Goal: Task Accomplishment & Management: Use online tool/utility

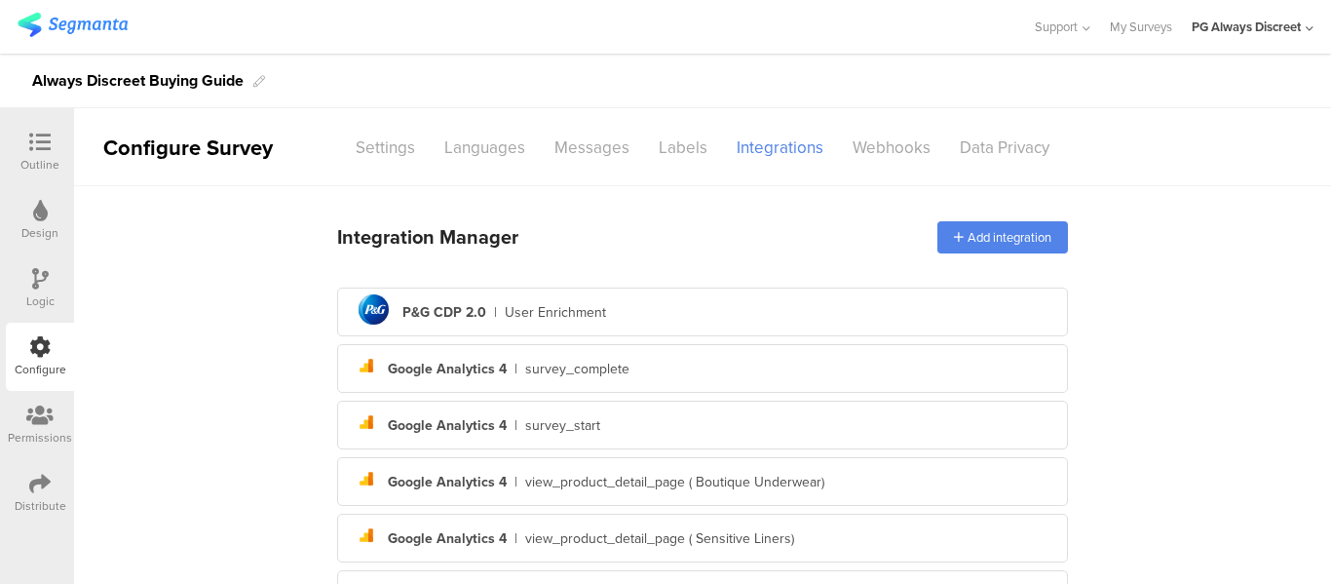
click at [24, 138] on div at bounding box center [39, 144] width 39 height 24
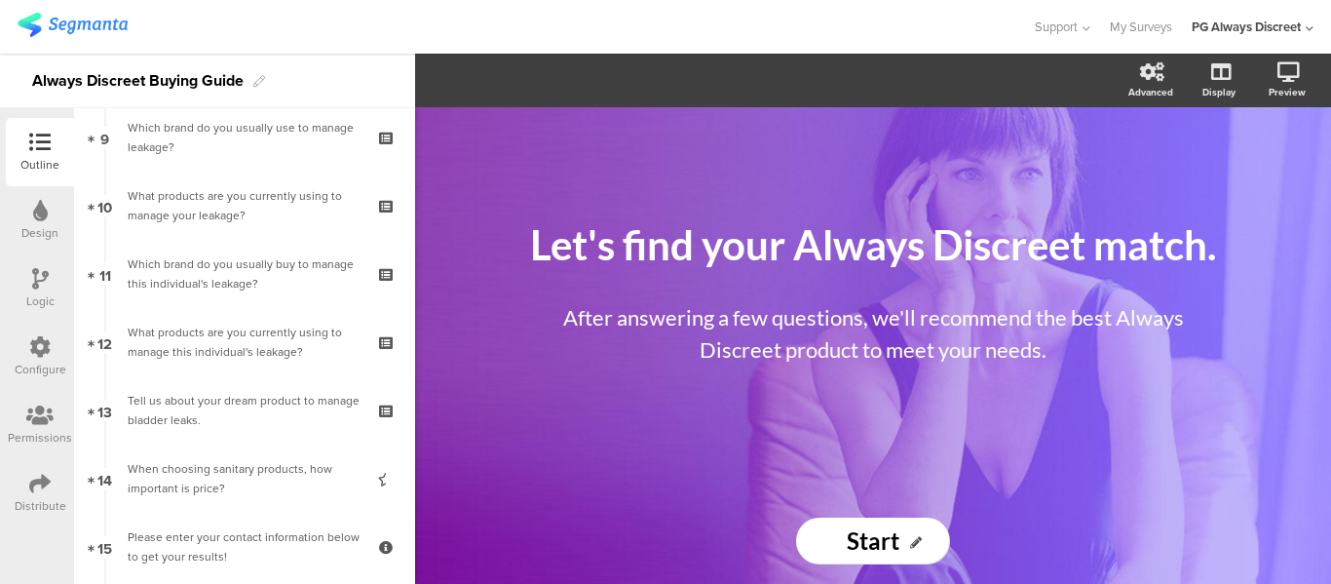
scroll to position [877, 0]
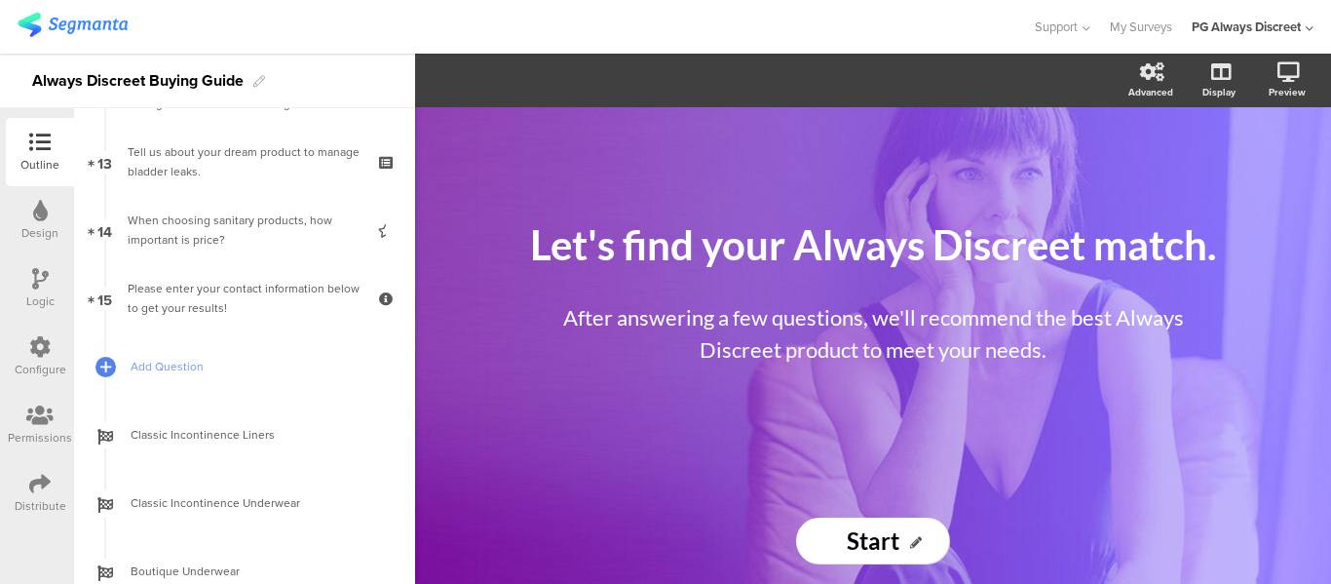
click at [32, 366] on div "Configure" at bounding box center [41, 369] width 52 height 18
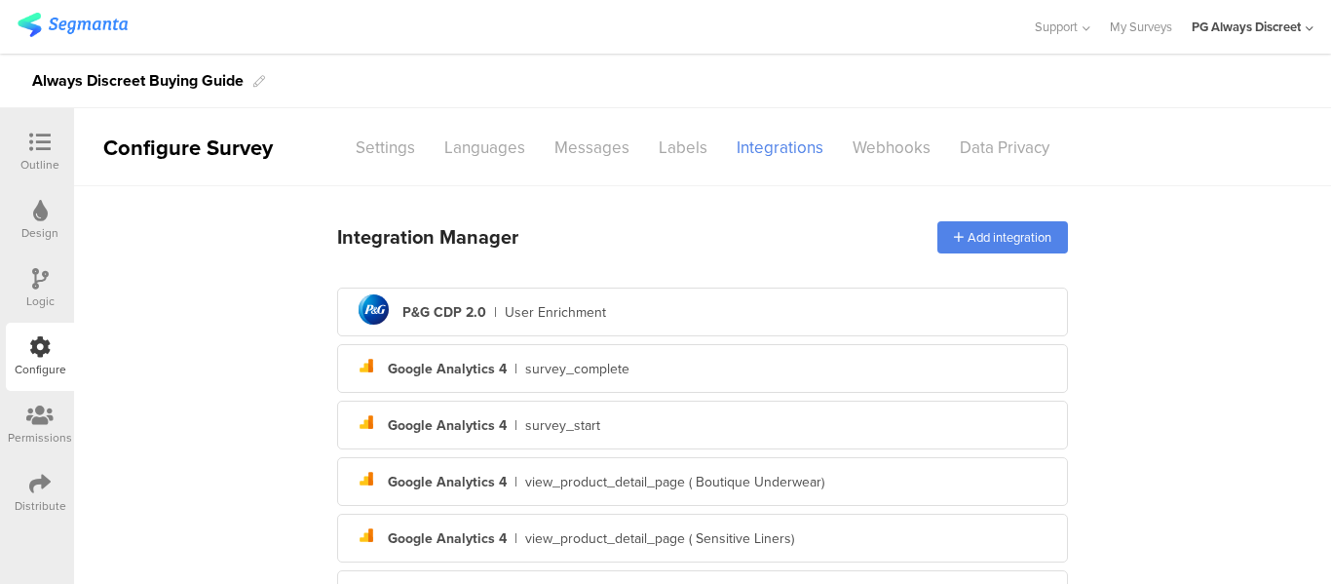
click at [1243, 17] on div "PG Always Discreet" at bounding box center [1252, 27] width 122 height 54
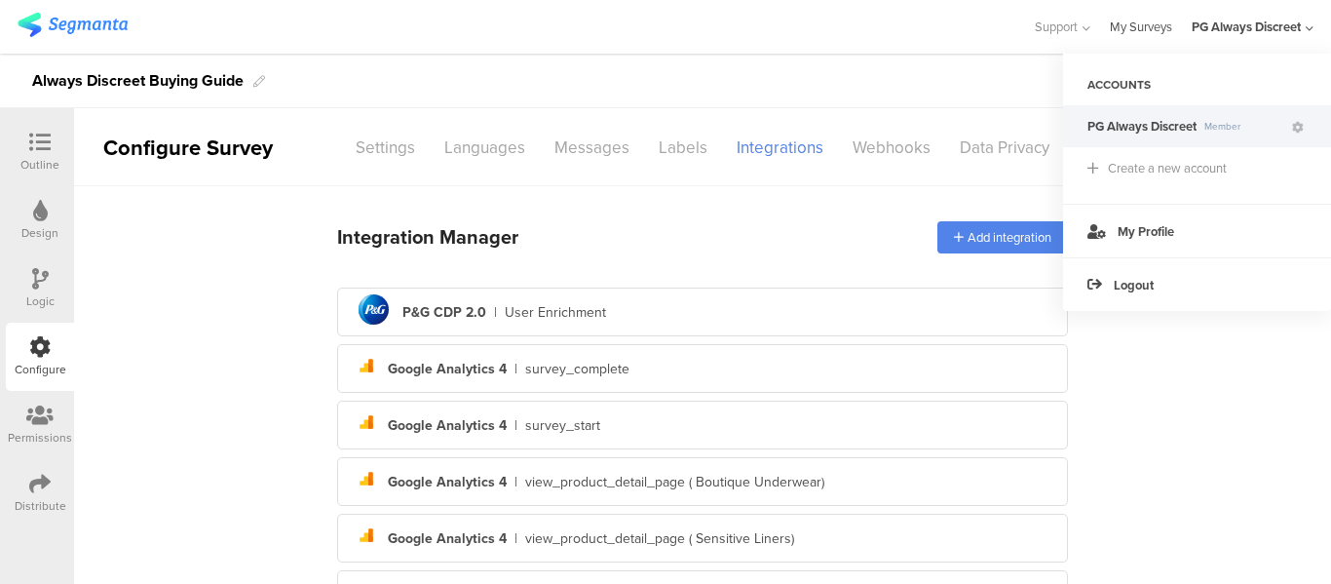
click at [1161, 17] on link "My Surveys" at bounding box center [1141, 27] width 62 height 54
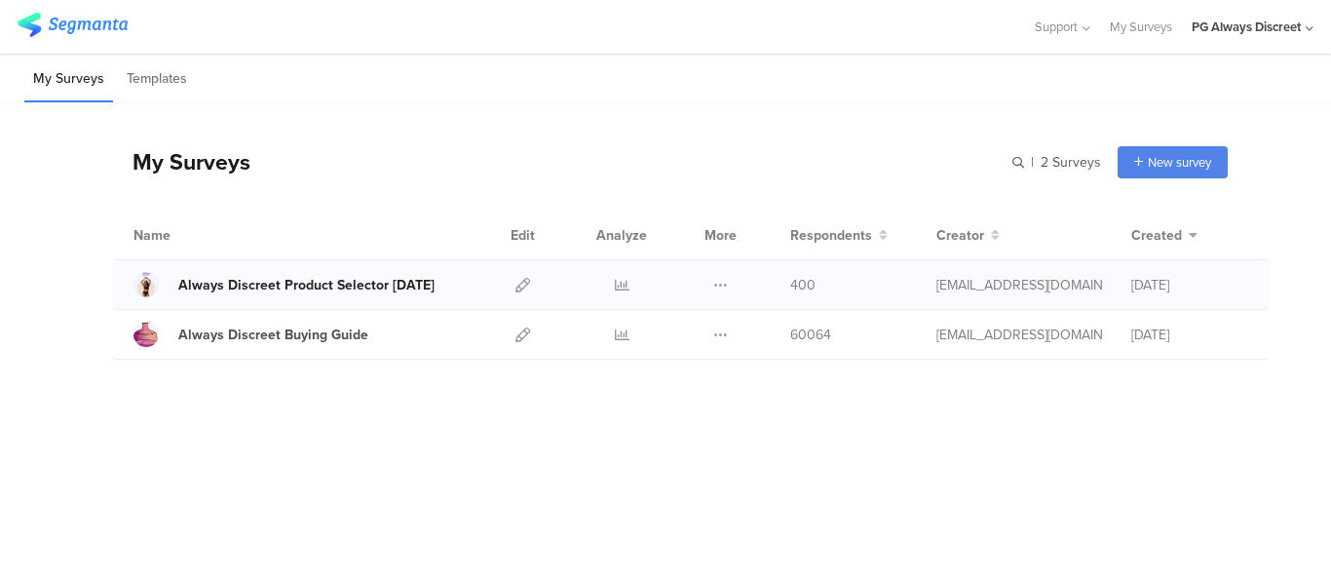
click at [283, 287] on div "Always Discreet Product Selector [DATE]" at bounding box center [306, 285] width 256 height 20
click at [519, 338] on icon at bounding box center [522, 334] width 15 height 15
click at [592, 112] on div "My Surveys | 2 Surveys New survey Start from scratch Choose from templates Name…" at bounding box center [670, 231] width 1114 height 256
click at [762, 395] on div "My Surveys | 2 Surveys New survey Start from scratch Choose from templates Name…" at bounding box center [665, 294] width 1331 height 383
click at [346, 185] on div "My Surveys | 2 Surveys New survey Start from scratch Choose from templates" at bounding box center [670, 162] width 1114 height 78
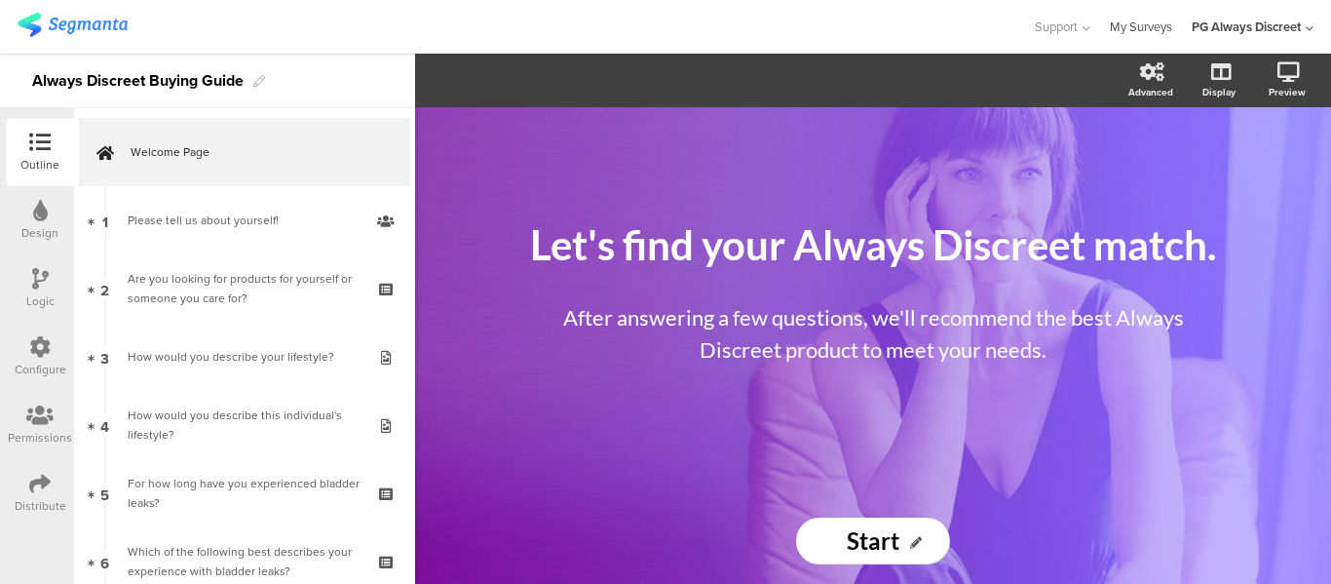
click at [1138, 28] on link "My Surveys" at bounding box center [1141, 27] width 62 height 54
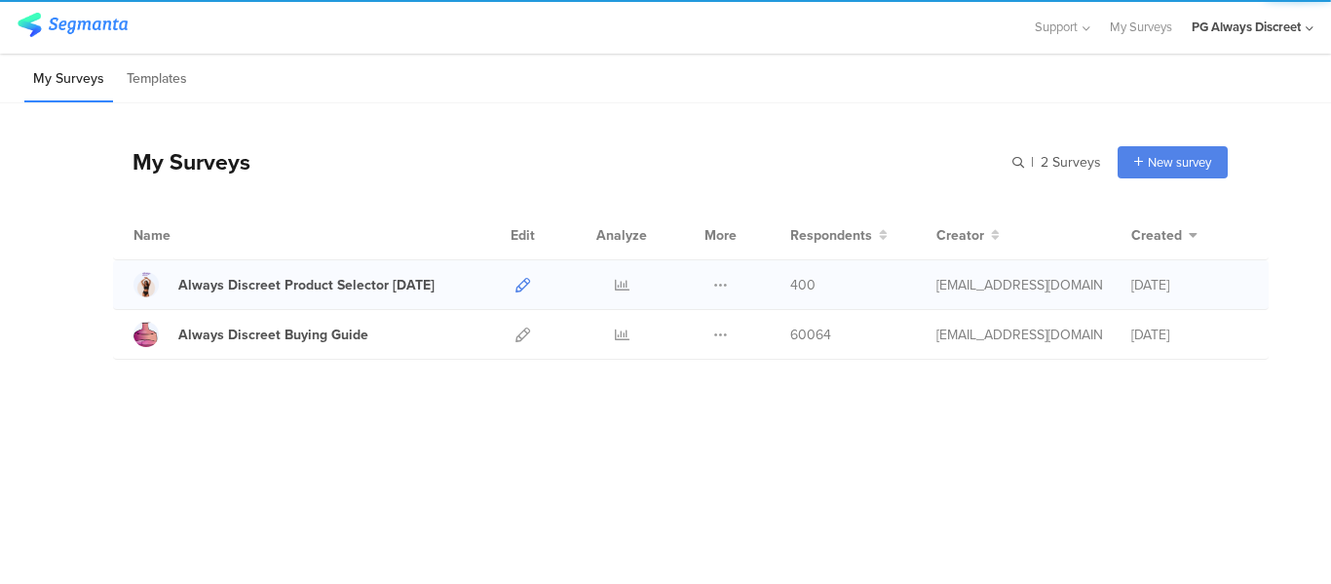
click at [517, 285] on icon at bounding box center [522, 285] width 15 height 15
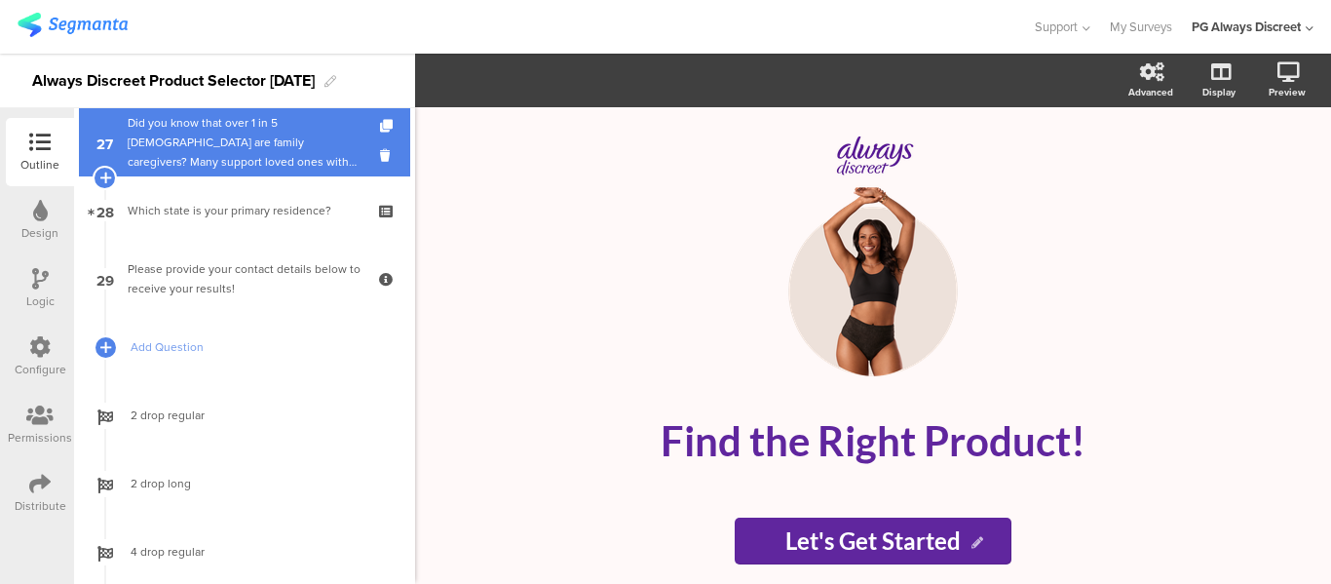
scroll to position [1753, 0]
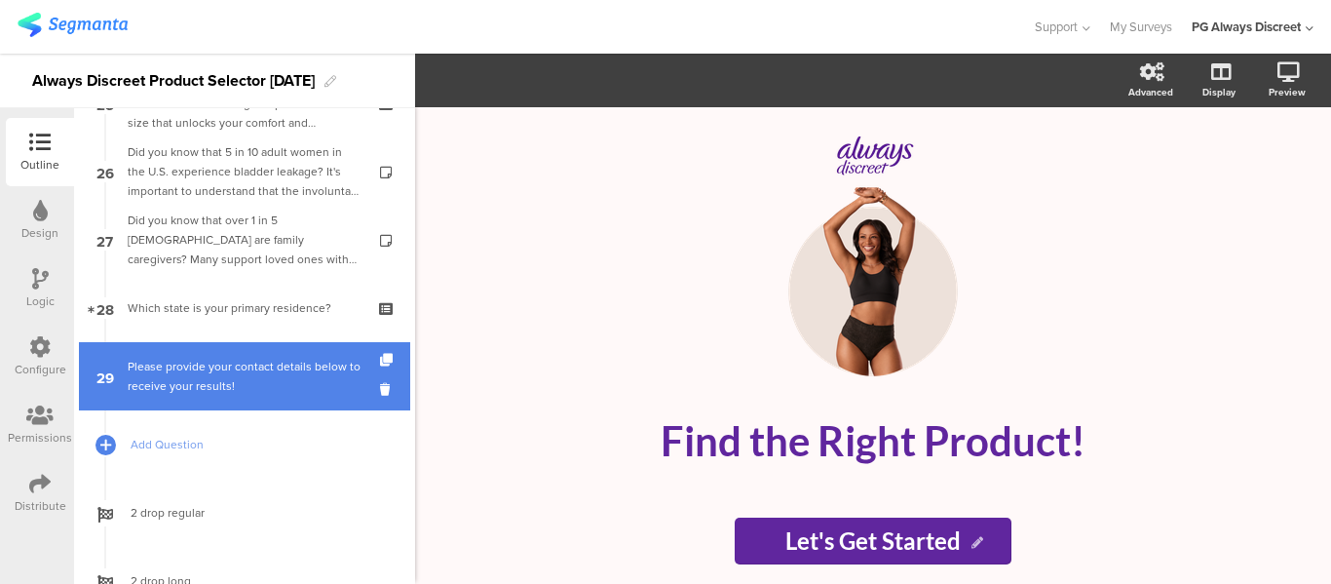
click at [206, 396] on link "29 Please provide your contact details below to receive your results!" at bounding box center [244, 376] width 331 height 68
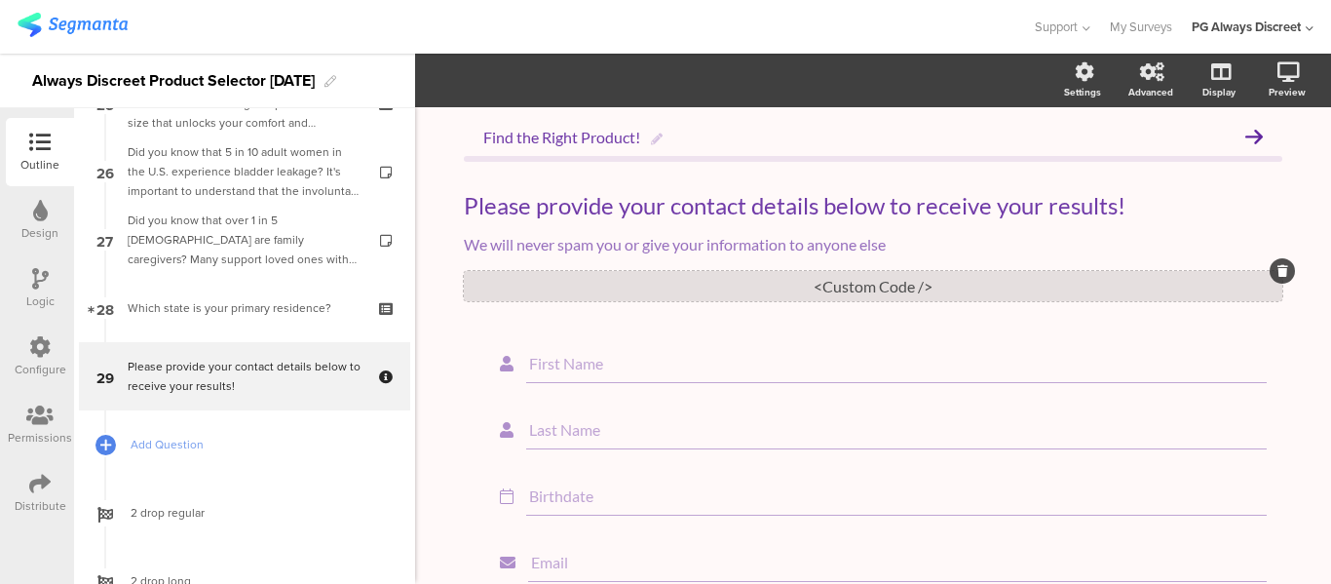
click at [865, 290] on div "<Custom Code />" at bounding box center [873, 286] width 818 height 30
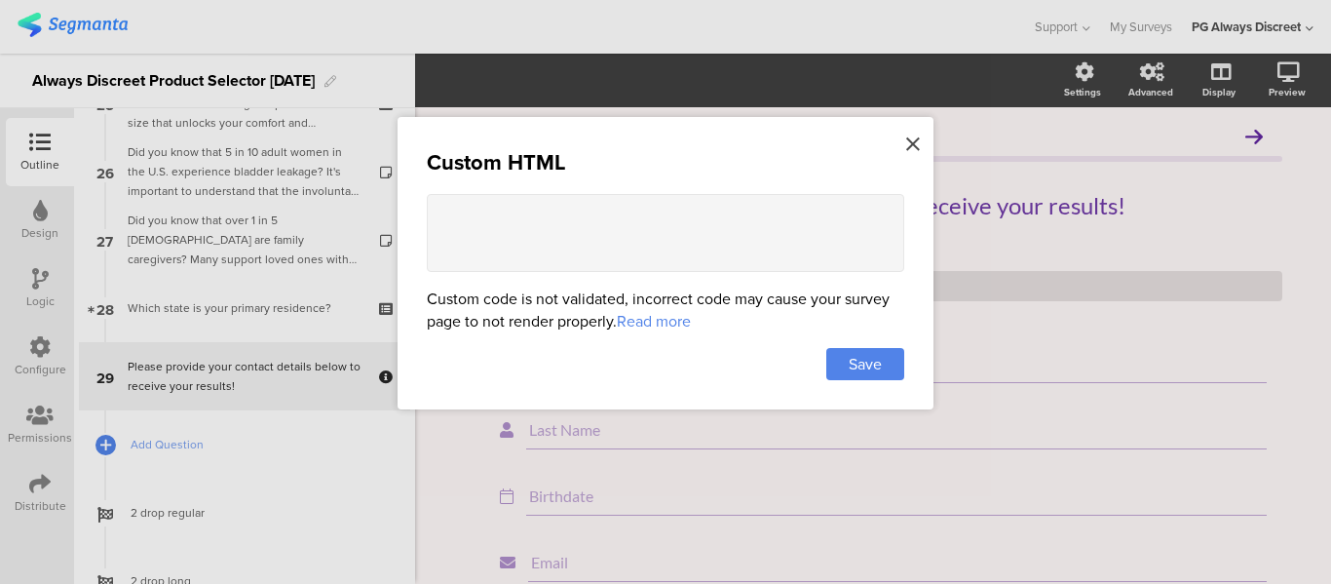
click at [914, 148] on icon at bounding box center [913, 143] width 14 height 21
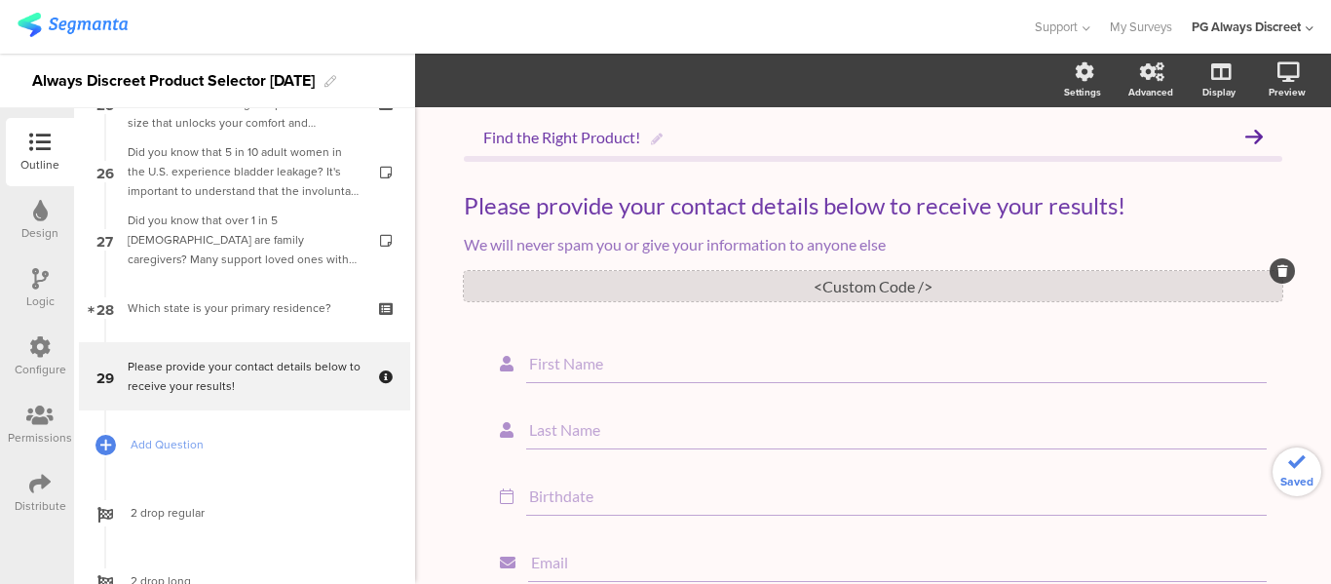
click at [850, 286] on div "<Custom Code />" at bounding box center [873, 286] width 818 height 30
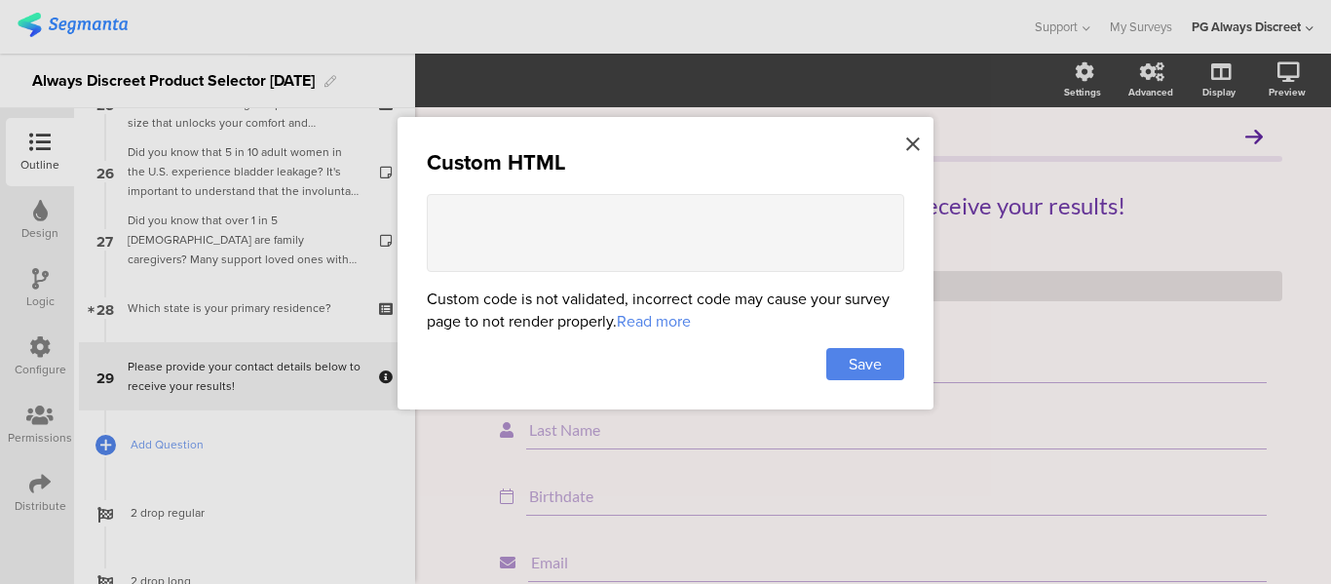
click at [909, 138] on icon at bounding box center [913, 143] width 14 height 21
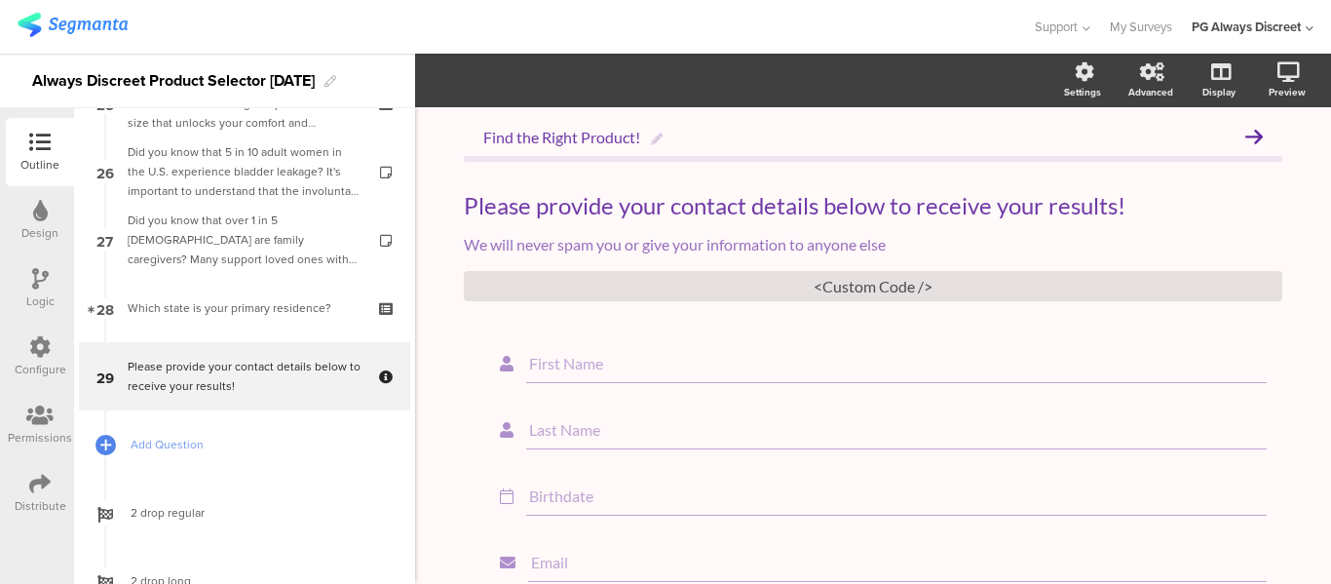
click at [186, 358] on div "Please provide your contact details below to receive your results!" at bounding box center [244, 376] width 233 height 39
click at [878, 278] on div "<Custom Code />" at bounding box center [873, 286] width 818 height 30
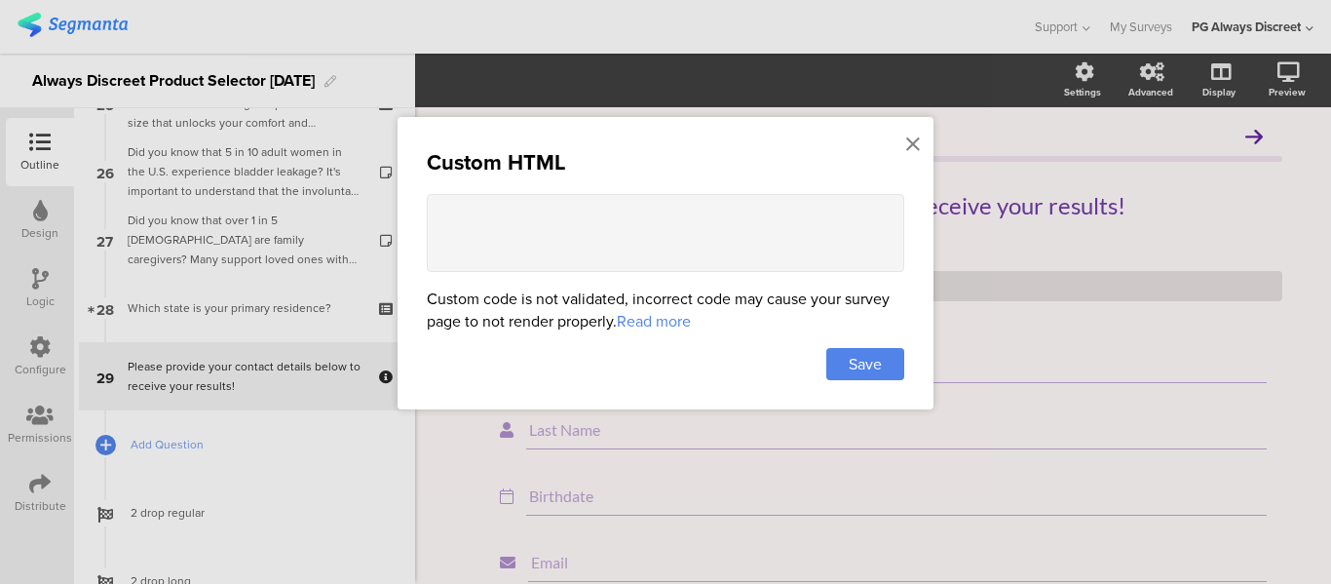
click at [923, 140] on div "Custom HTML Custom code is not validated, incorrect code may cause your survey …" at bounding box center [665, 263] width 536 height 292
click at [918, 142] on icon at bounding box center [913, 143] width 14 height 21
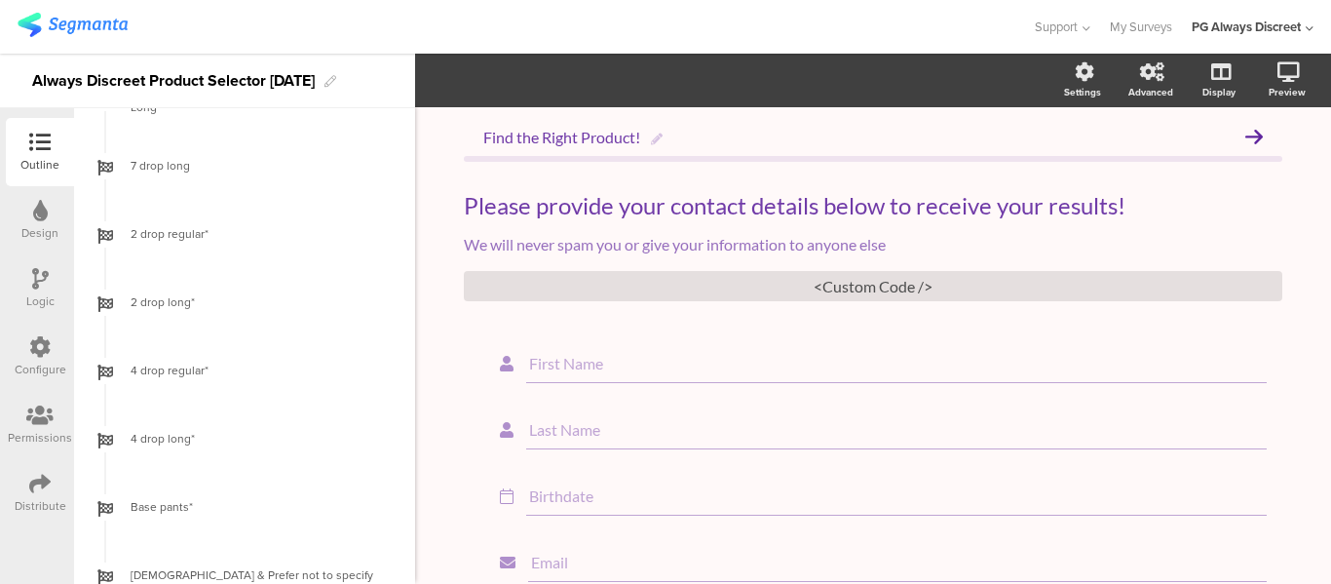
scroll to position [3124, 0]
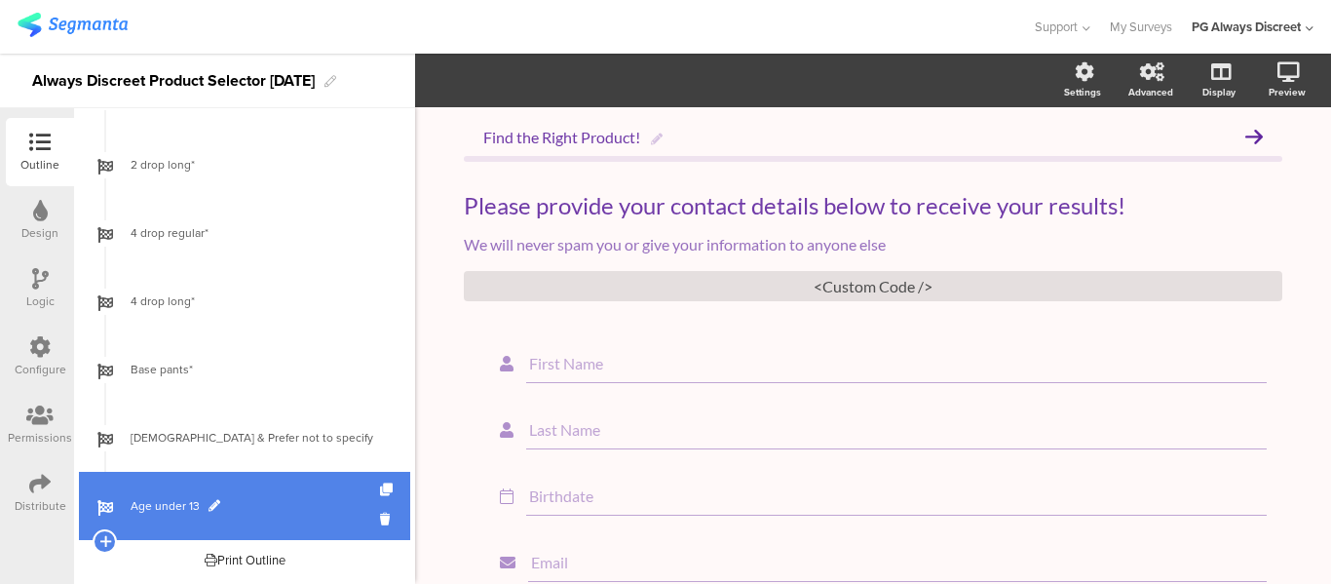
click at [153, 507] on span "Age under 13" at bounding box center [255, 505] width 249 height 19
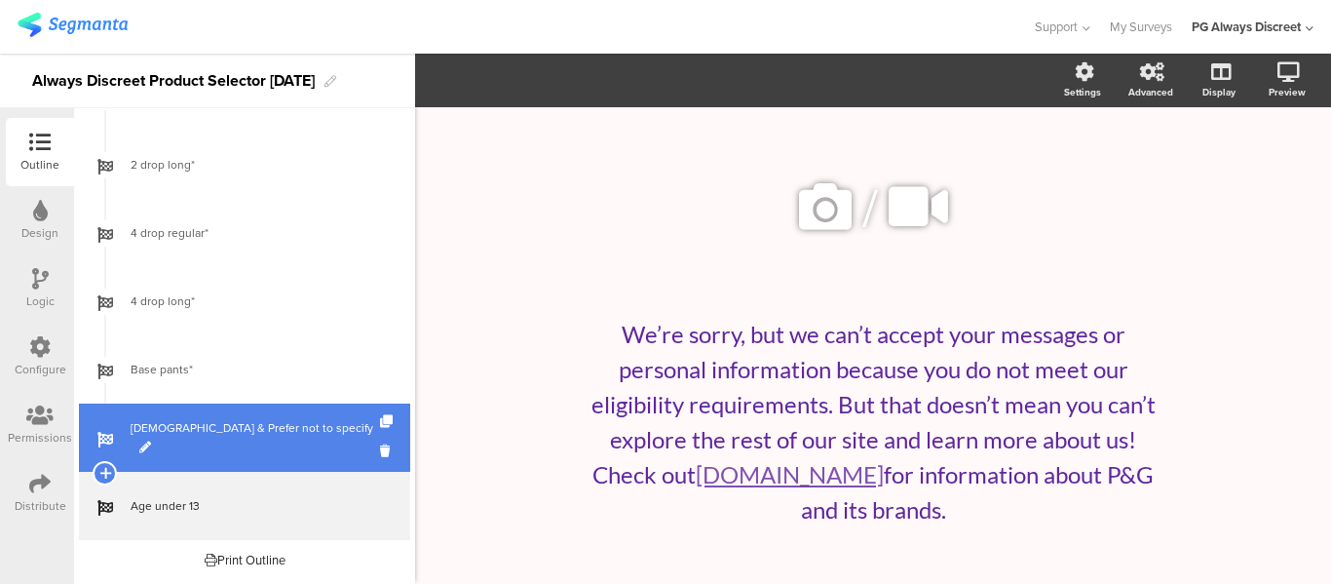
click at [154, 445] on span "[DEMOGRAPHIC_DATA] & Prefer not to specify" at bounding box center [255, 437] width 249 height 39
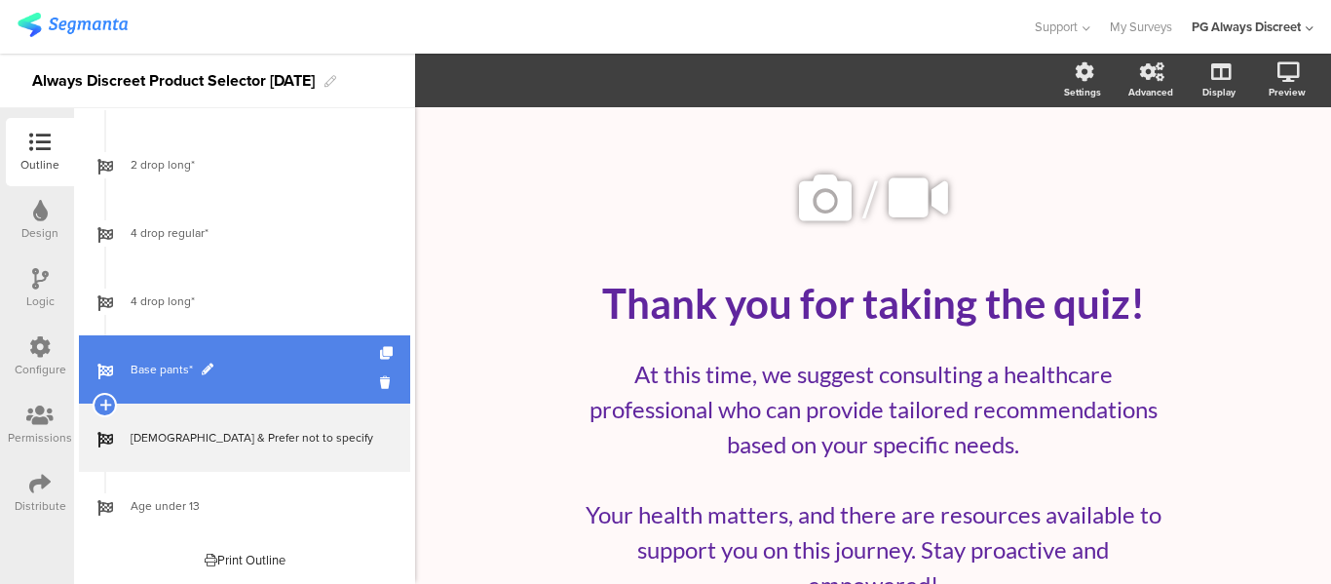
click at [159, 384] on link "Base pants*" at bounding box center [244, 369] width 331 height 68
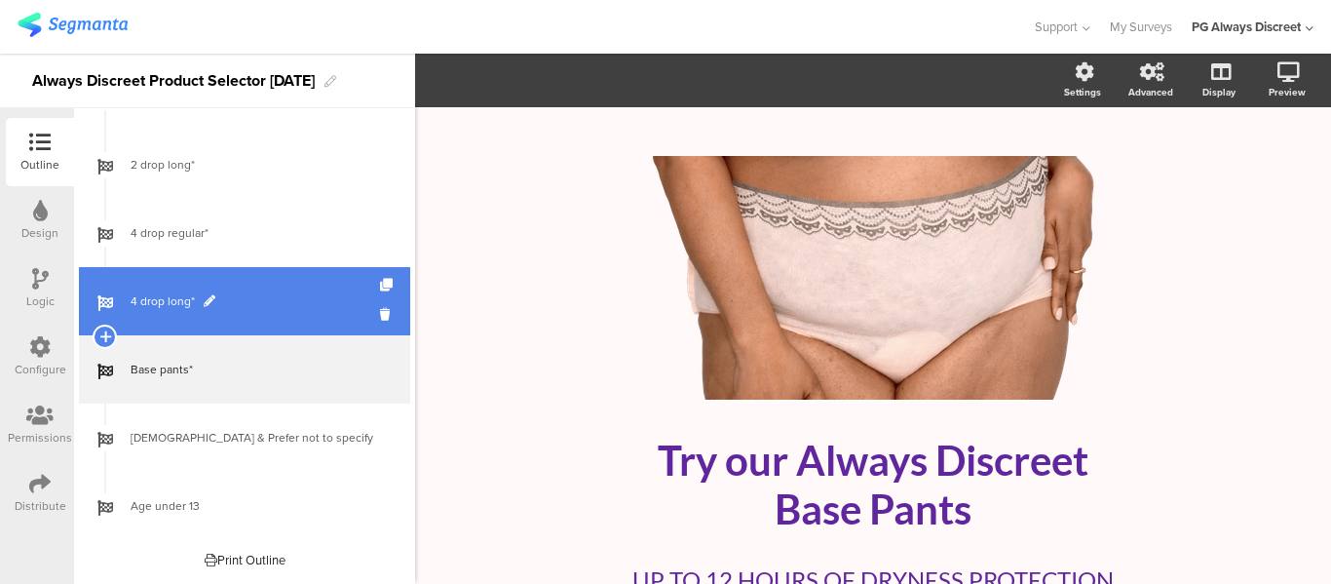
click at [163, 310] on span "4 drop long*" at bounding box center [255, 300] width 249 height 19
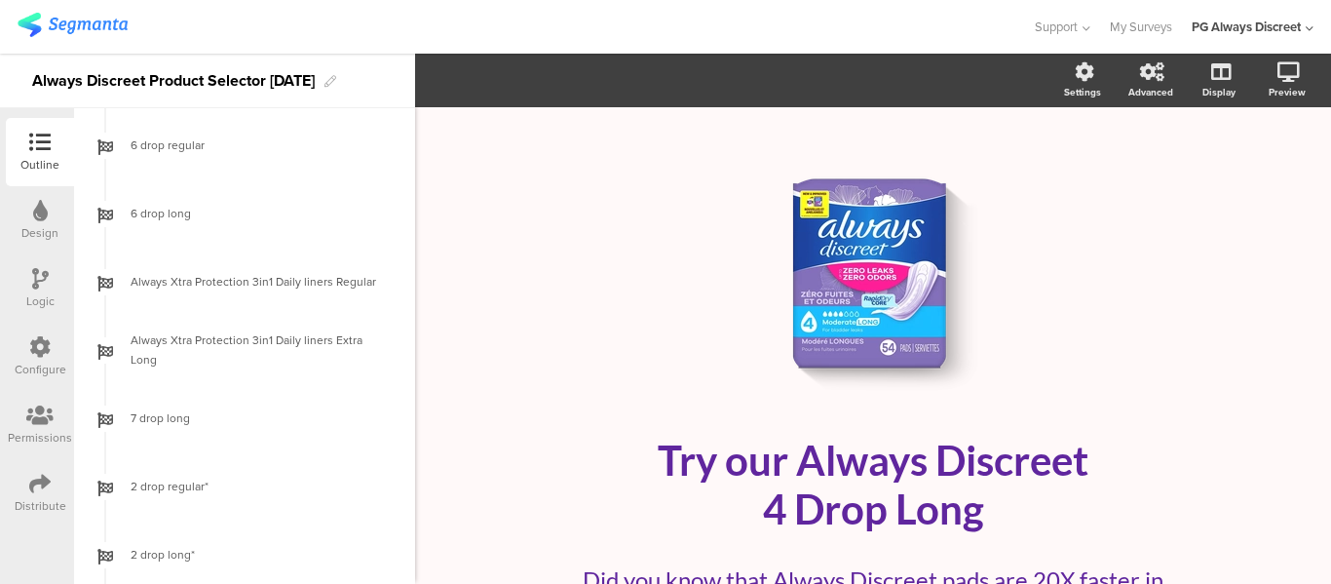
scroll to position [2637, 0]
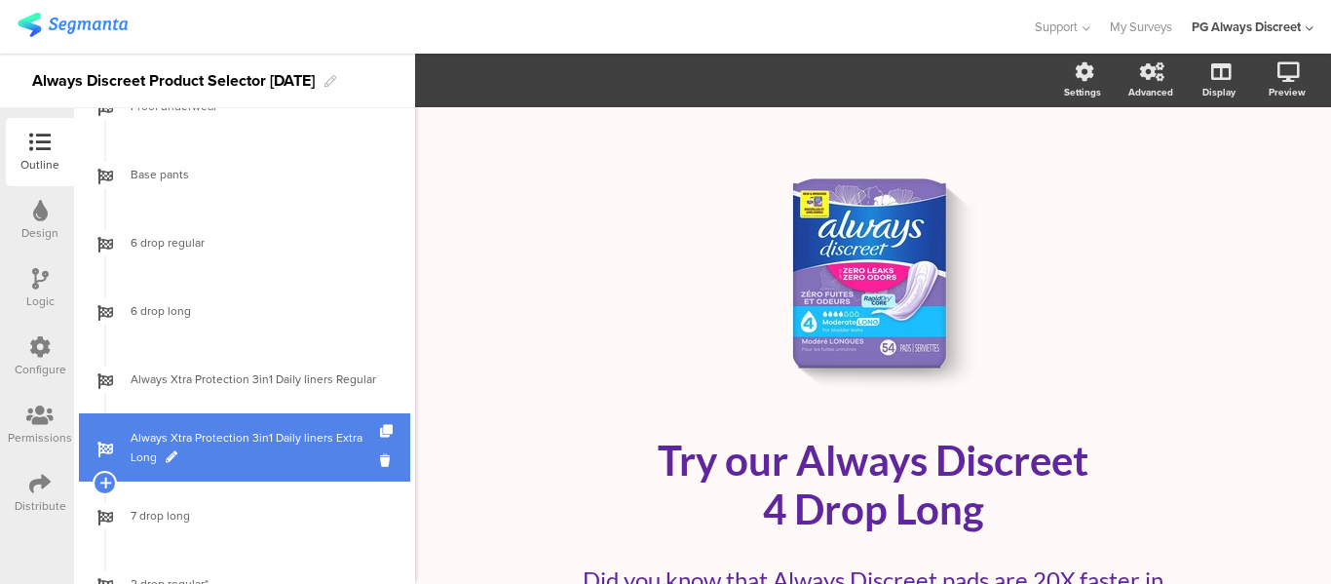
click at [151, 441] on span "Always Xtra Protection 3in1 Daily liners Extra Long" at bounding box center [255, 447] width 249 height 39
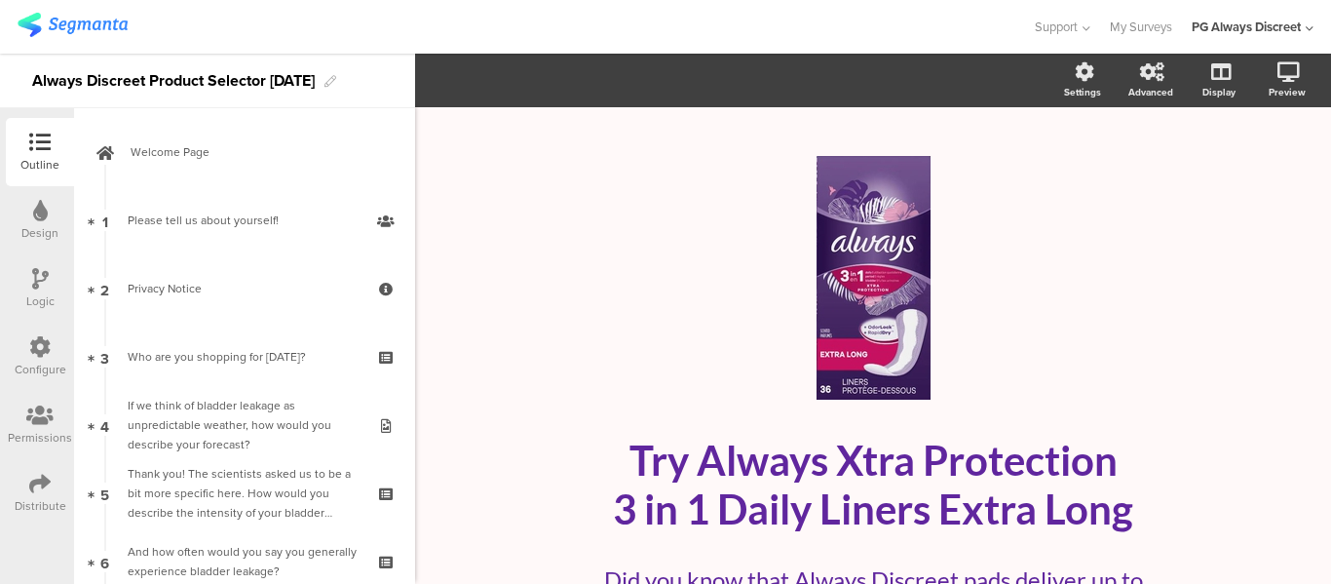
click at [29, 350] on icon at bounding box center [39, 346] width 21 height 21
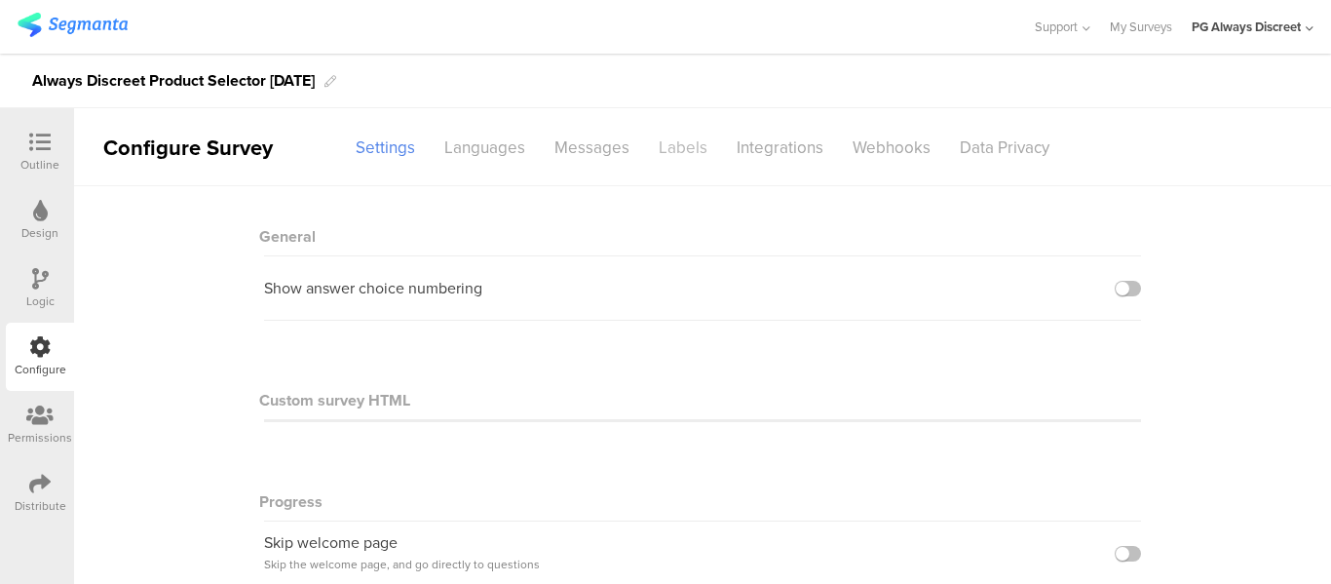
click at [673, 137] on div "Labels" at bounding box center [683, 148] width 78 height 34
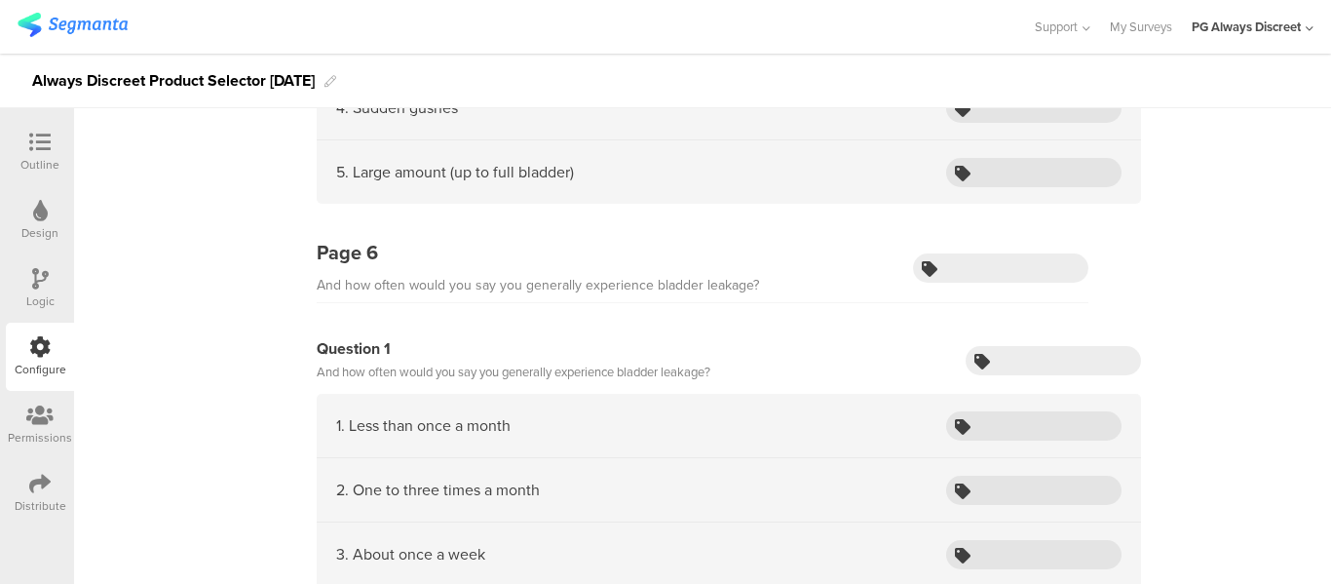
scroll to position [2241, 0]
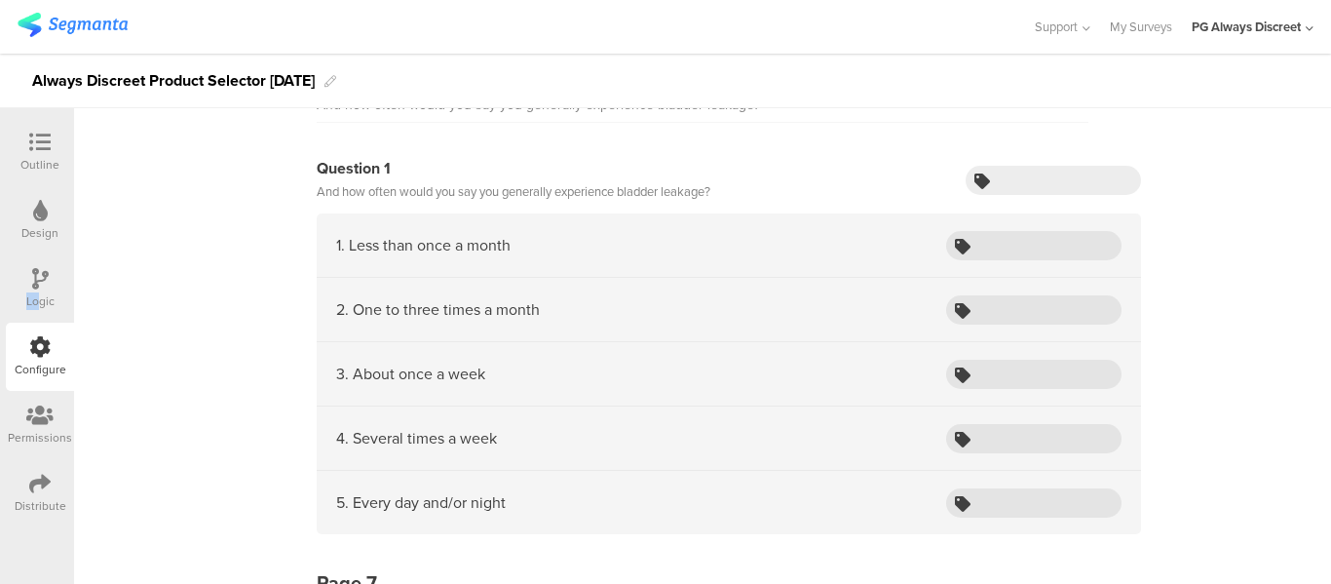
click at [38, 292] on div "Logic" at bounding box center [40, 288] width 68 height 68
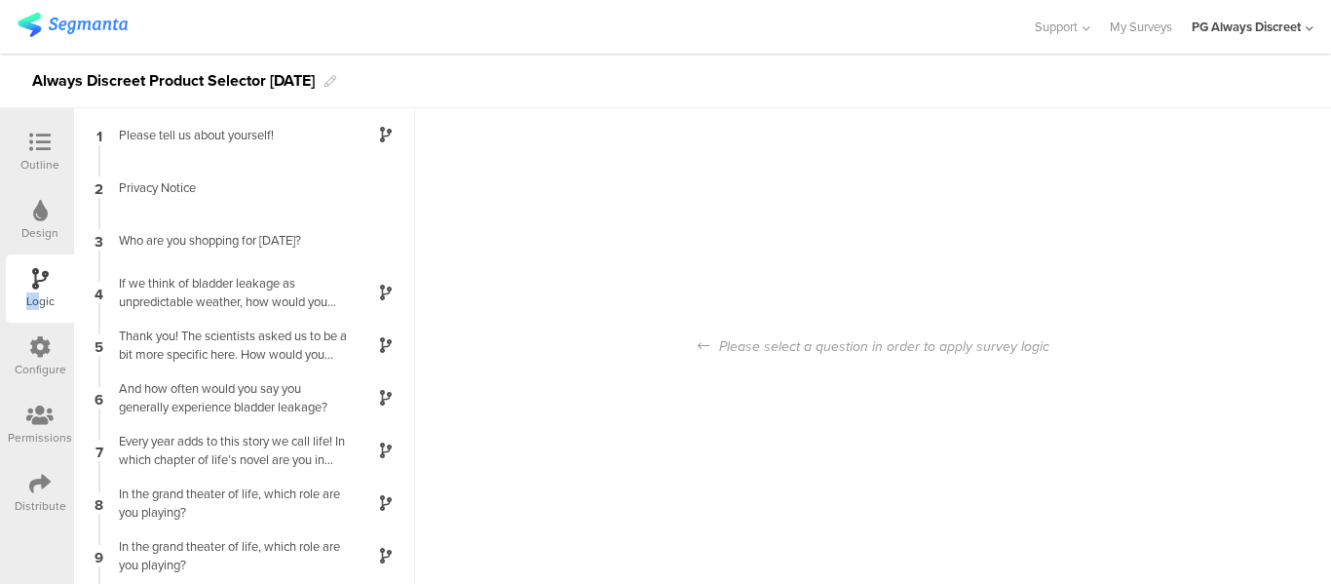
scroll to position [78, 0]
click at [34, 150] on icon at bounding box center [39, 142] width 21 height 21
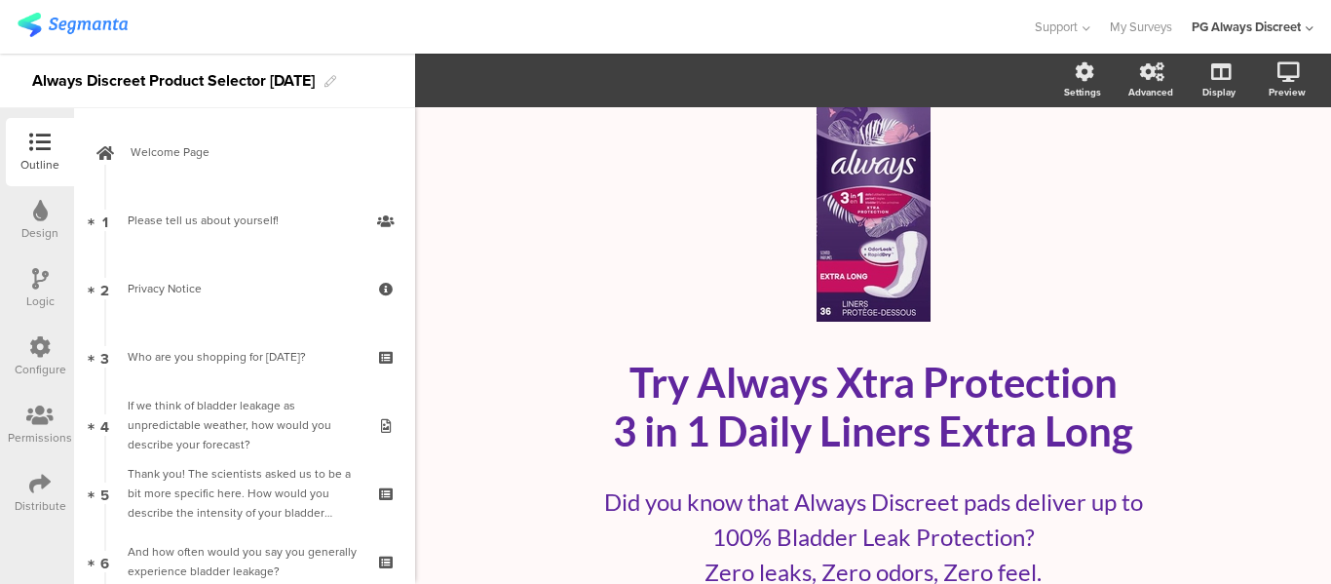
click at [35, 362] on div "Configure" at bounding box center [41, 369] width 52 height 18
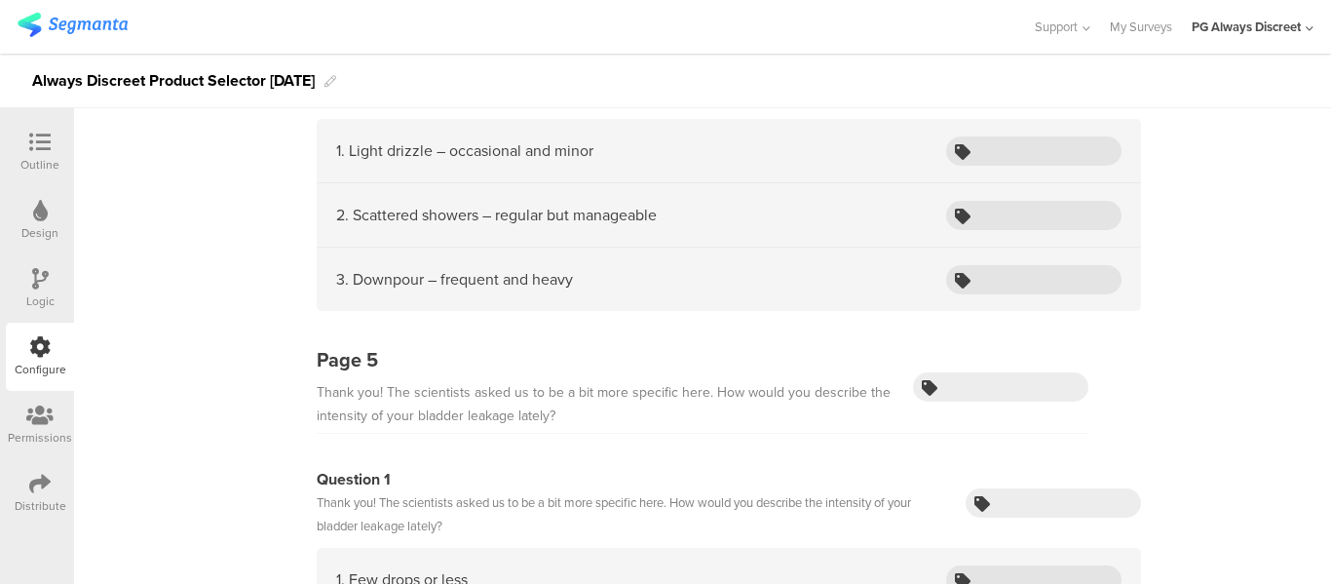
scroll to position [1559, 0]
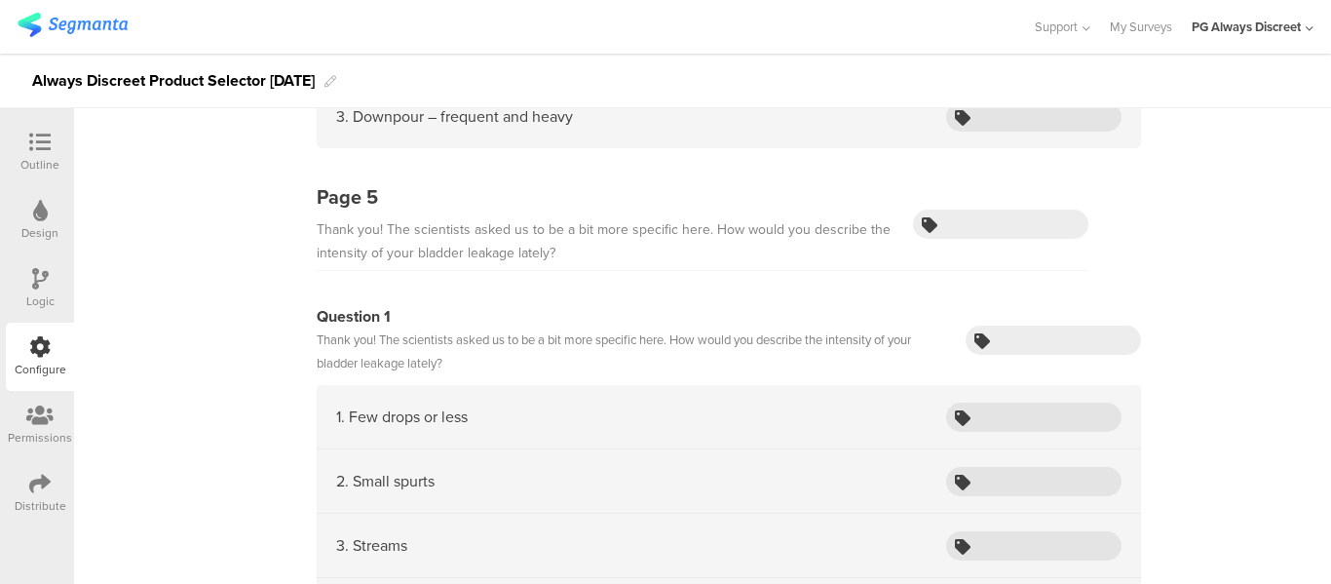
click at [13, 360] on div "Configure" at bounding box center [40, 356] width 68 height 68
click at [24, 145] on div at bounding box center [39, 144] width 39 height 24
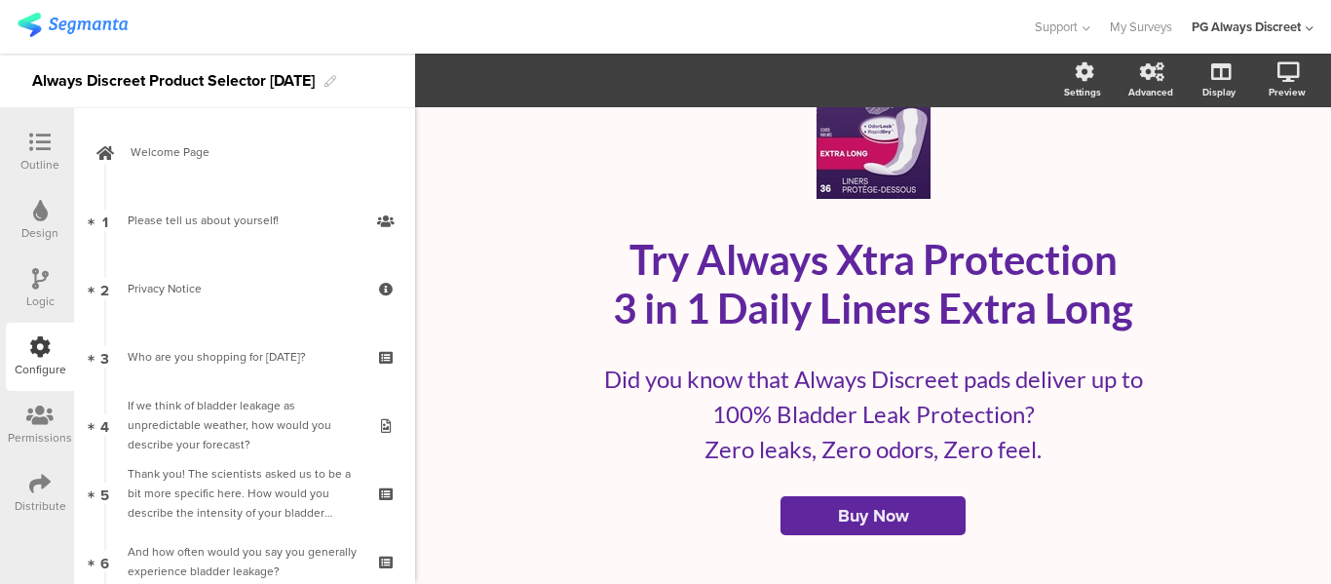
scroll to position [201, 0]
click at [614, 216] on cover-media-container "/" at bounding box center [872, 95] width 721 height 280
click at [506, 467] on div "/ Try Always Xtra Protection 3 in 1 Daily Liners Extra Long Try Always Xtra Pro…" at bounding box center [872, 245] width 779 height 638
click at [53, 337] on div "Configure" at bounding box center [40, 356] width 68 height 68
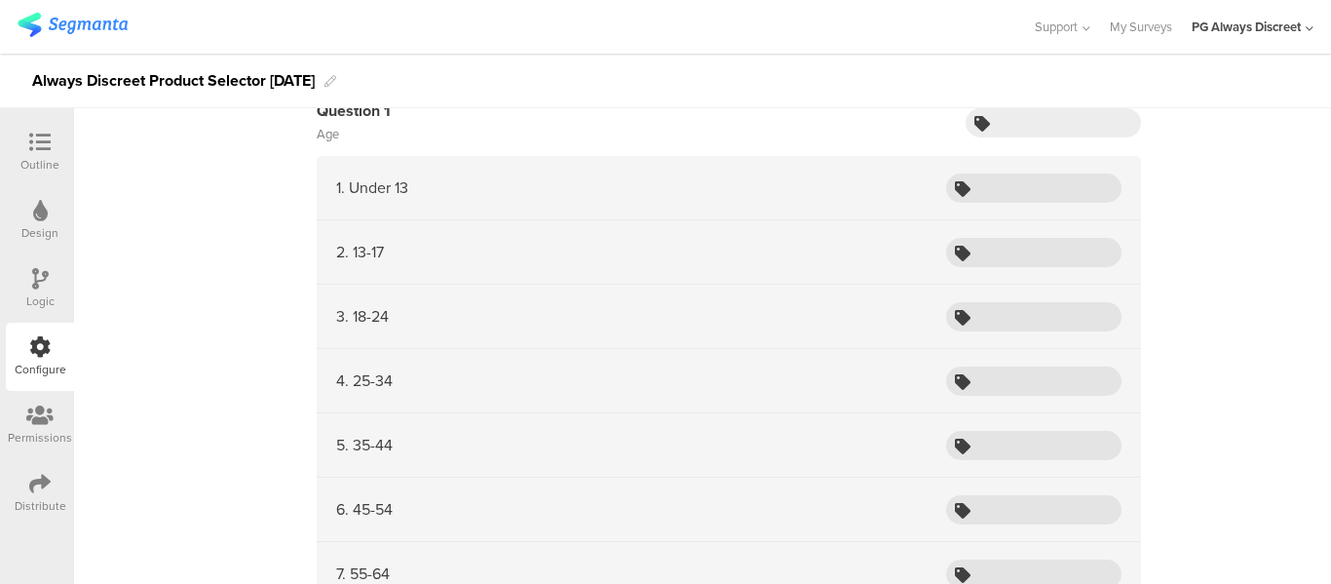
click at [37, 134] on icon at bounding box center [39, 142] width 21 height 21
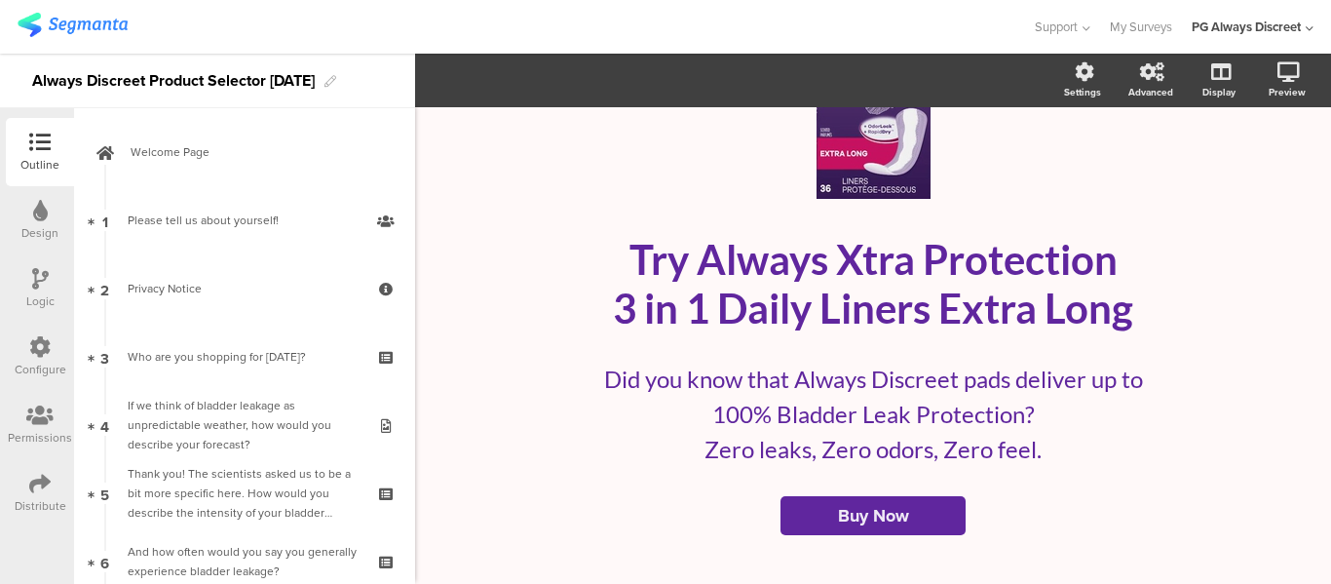
click at [516, 220] on cover-media-container "/" at bounding box center [872, 95] width 721 height 280
click at [844, 15] on div at bounding box center [516, 27] width 997 height 32
click at [502, 242] on div "/ Try Always Xtra Protection 3 in 1 Daily Liners Extra Long Try Always Xtra Pro…" at bounding box center [872, 245] width 779 height 638
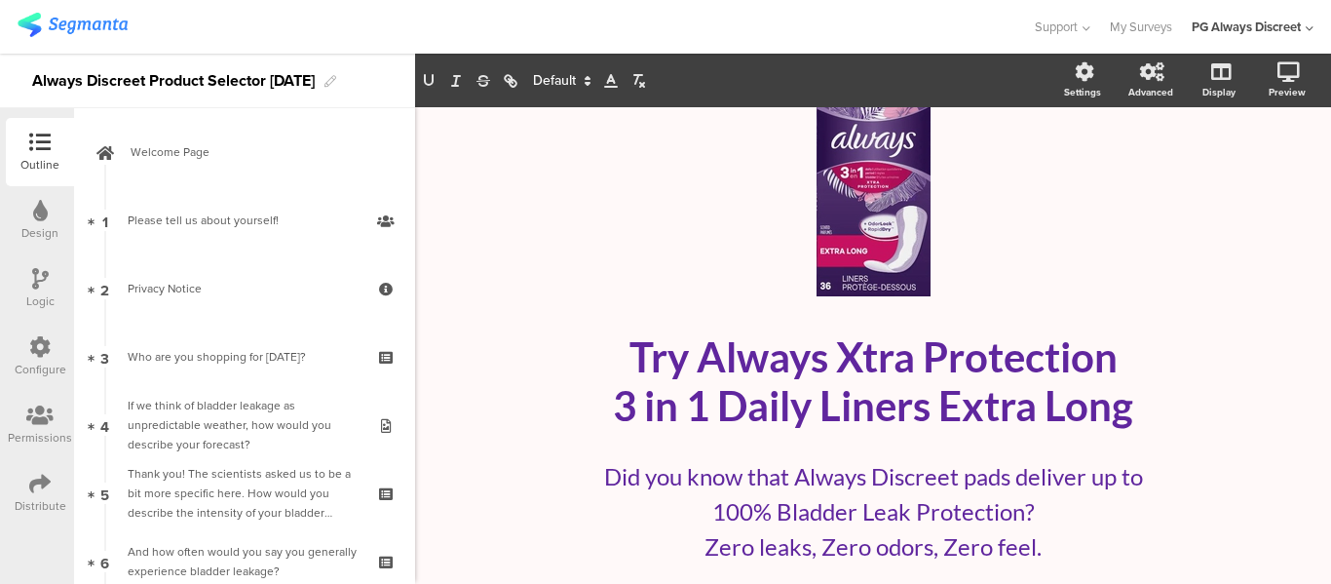
click at [486, 172] on div "/ Try Always Xtra Protection 3 in 1 Daily Liners Extra Long Try Always Xtra Pro…" at bounding box center [872, 342] width 779 height 638
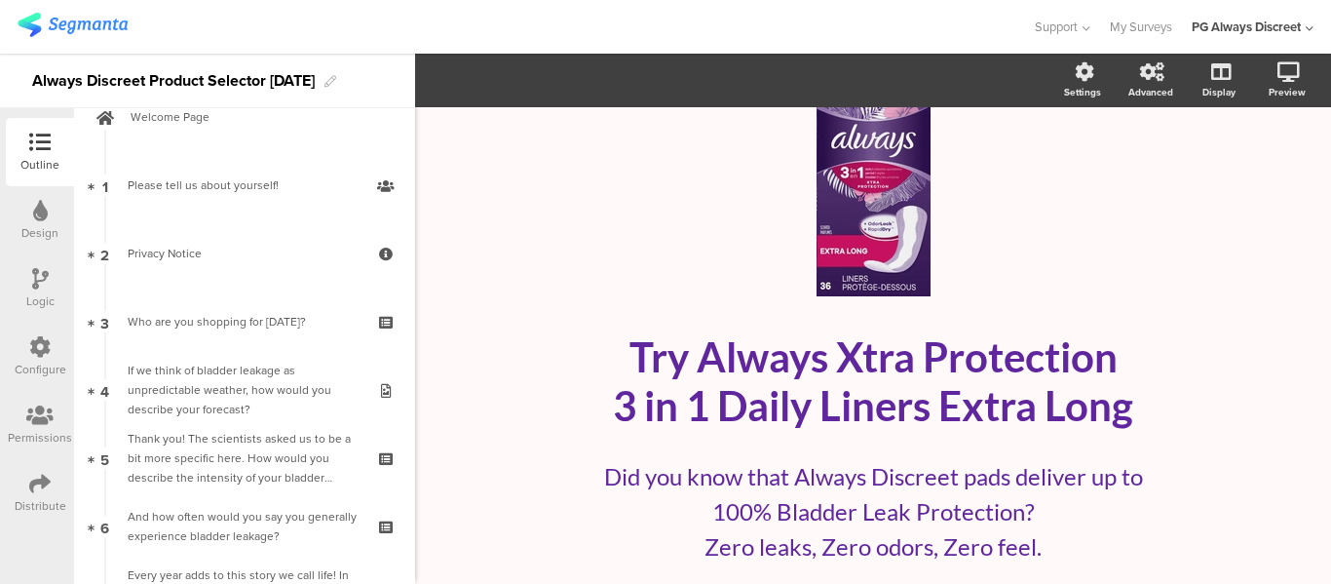
scroll to position [0, 0]
